Goal: Find specific page/section: Find specific page/section

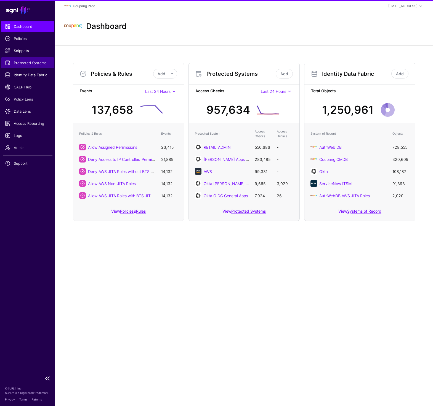
click at [27, 63] on span "Protected Systems" at bounding box center [27, 63] width 45 height 6
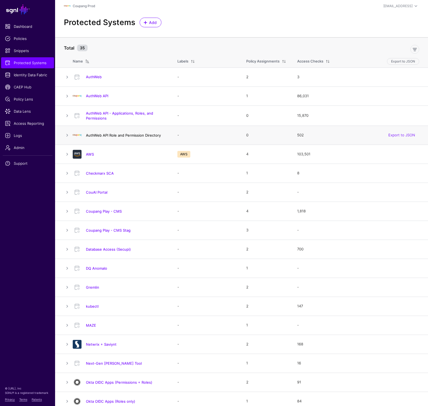
click at [125, 136] on link "AuthWeb API Role and Permission Directory" at bounding box center [123, 135] width 75 height 4
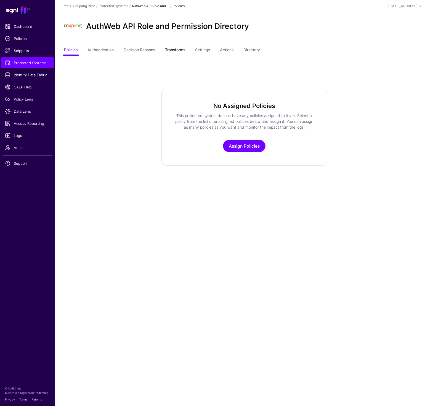
click at [177, 55] on link "Transforms" at bounding box center [175, 50] width 20 height 10
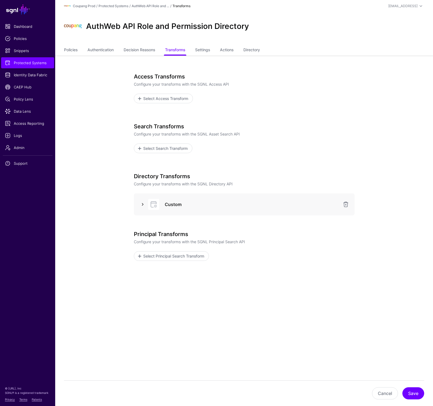
click at [143, 206] on link at bounding box center [142, 204] width 7 height 7
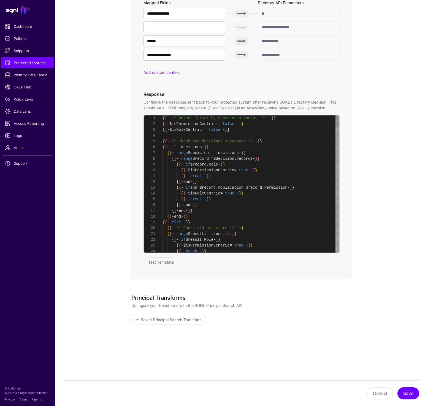
scroll to position [58, 0]
